Goal: Information Seeking & Learning: Understand process/instructions

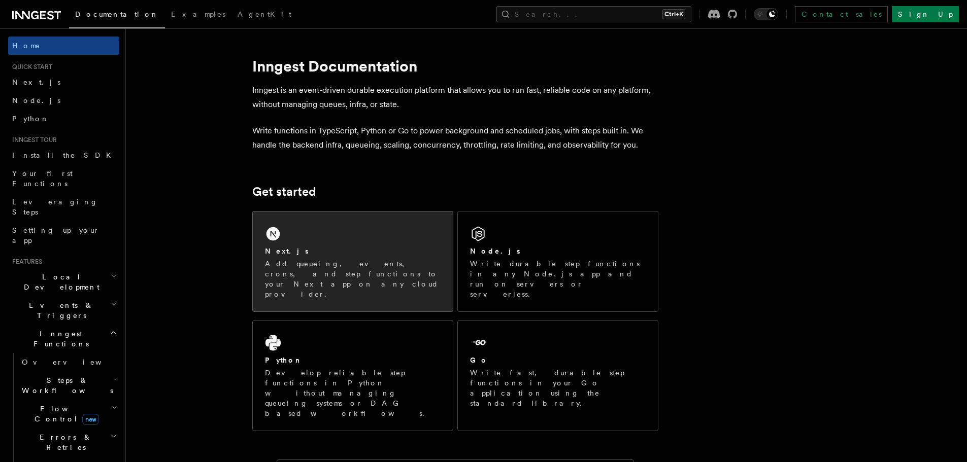
click at [371, 241] on div "Next.js Add queueing, events, crons, and step functions to your Next app on any…" at bounding box center [353, 262] width 200 height 100
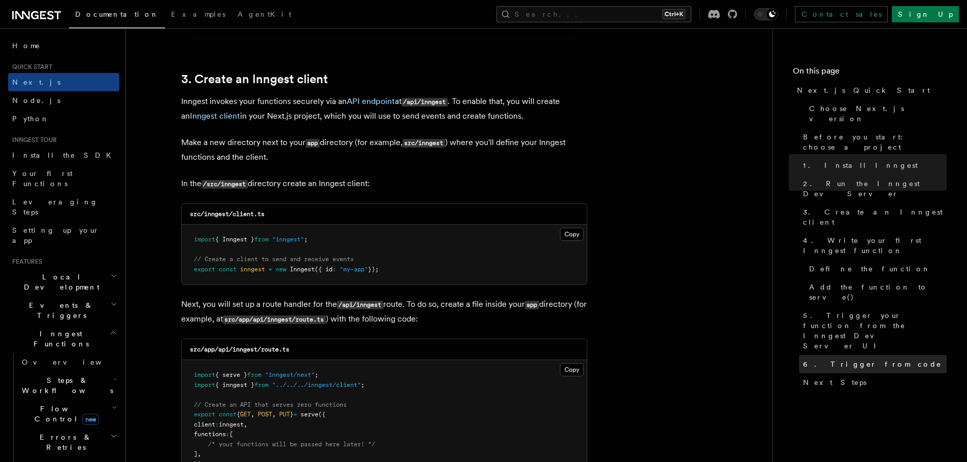
click at [859, 359] on span "6. Trigger from code" at bounding box center [872, 364] width 139 height 10
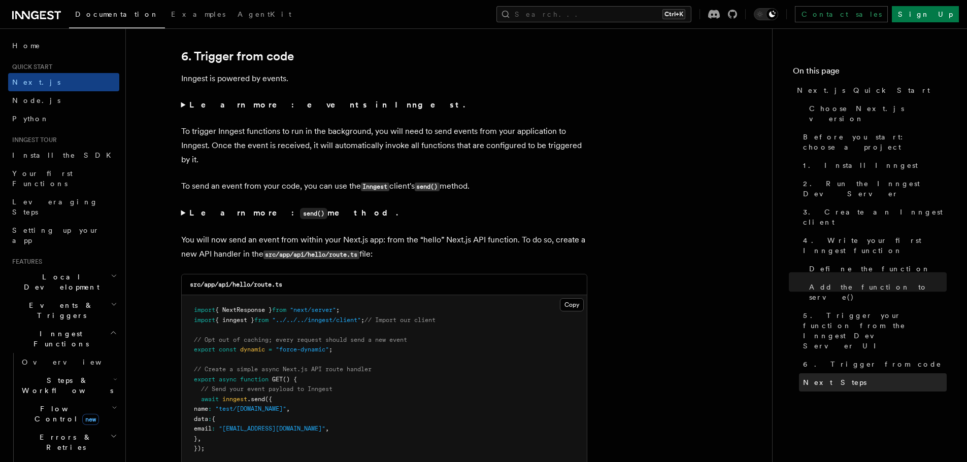
click at [825, 378] on span "Next Steps" at bounding box center [834, 383] width 63 height 10
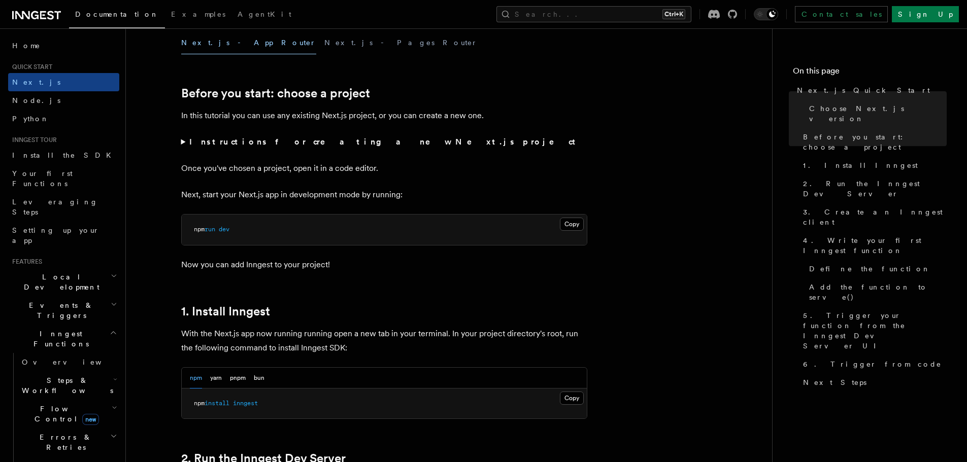
scroll to position [475, 0]
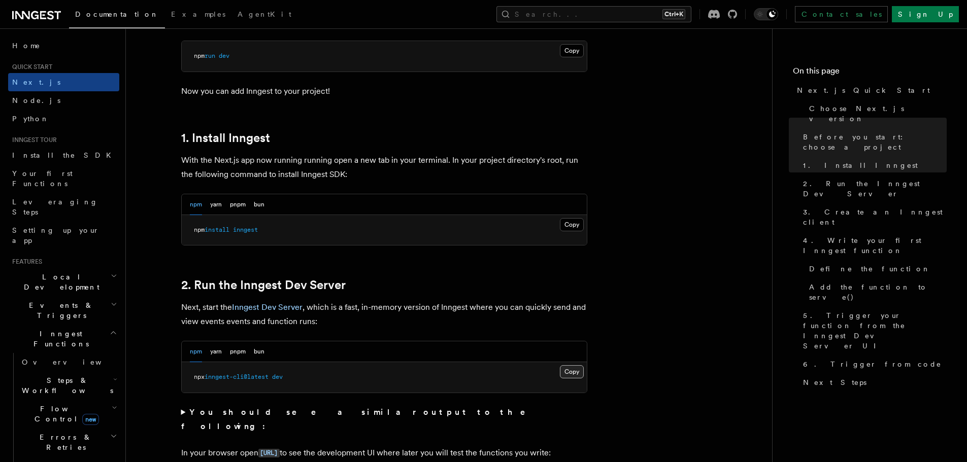
drag, startPoint x: 574, startPoint y: 372, endPoint x: 529, endPoint y: 308, distance: 78.0
click at [574, 372] on button "Copy Copied" at bounding box center [572, 371] width 24 height 13
